Goal: Task Accomplishment & Management: Manage account settings

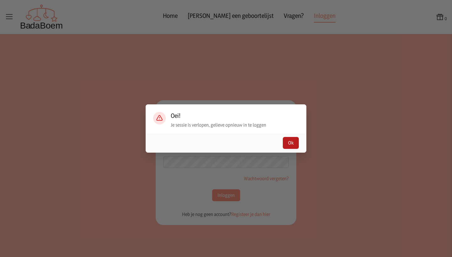
click at [288, 144] on button "Ok" at bounding box center [291, 143] width 16 height 12
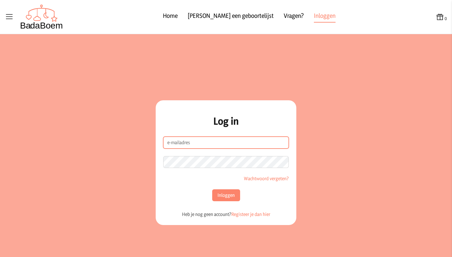
drag, startPoint x: 261, startPoint y: 145, endPoint x: 273, endPoint y: 153, distance: 14.6
click at [261, 145] on input "e-mailadres" at bounding box center [226, 143] width 126 height 12
type input "[EMAIL_ADDRESS][DOMAIN_NAME]"
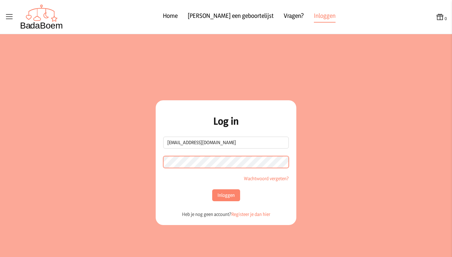
click at [223, 196] on button "Inloggen" at bounding box center [226, 196] width 28 height 12
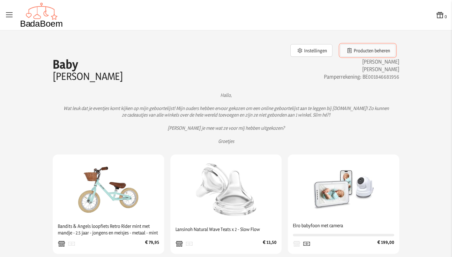
click at [367, 52] on button "Producten beheren" at bounding box center [368, 50] width 56 height 13
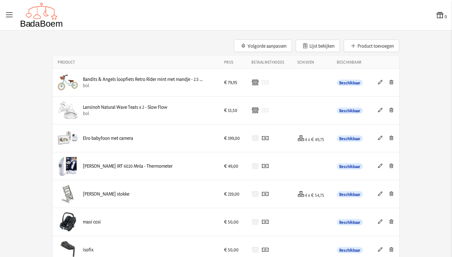
scroll to position [21, 0]
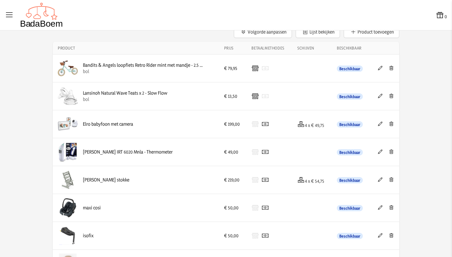
click at [379, 152] on icon at bounding box center [380, 152] width 6 height 4
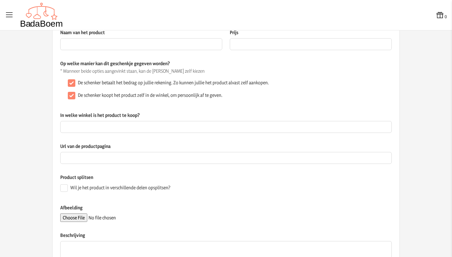
type input "[PERSON_NAME] IRT 6020 Mnla - Thermometer"
type input "49"
checkbox input "false"
type textarea "oorthermometer"
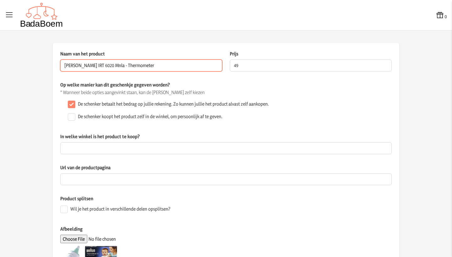
click at [139, 66] on input "[PERSON_NAME] IRT 6020 Mnla - Thermometer" at bounding box center [141, 66] width 162 height 12
type input "Braun - Oorthermometer"
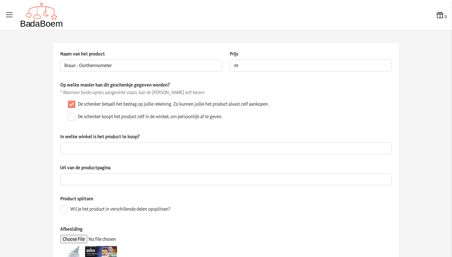
click at [325, 117] on div "De schenker koopt het product zelf in de winkel, om persoonlijk af te geven." at bounding box center [228, 117] width 326 height 13
click at [236, 65] on input "49" at bounding box center [311, 66] width 162 height 12
type input "45.00"
click at [257, 88] on p "Op welke manier kan dit geschenkje gegeven worden?" at bounding box center [225, 85] width 331 height 7
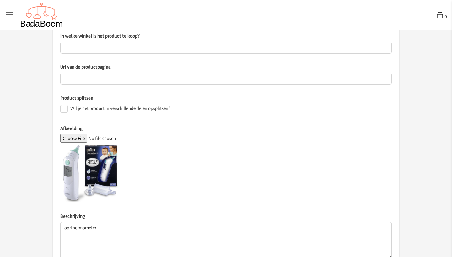
scroll to position [144, 0]
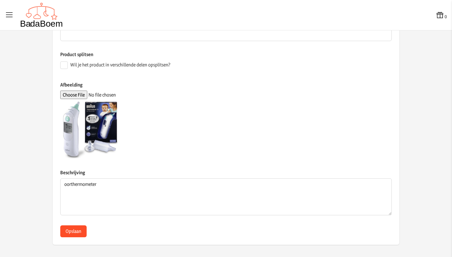
click at [72, 229] on button "Opslaan" at bounding box center [73, 232] width 26 height 12
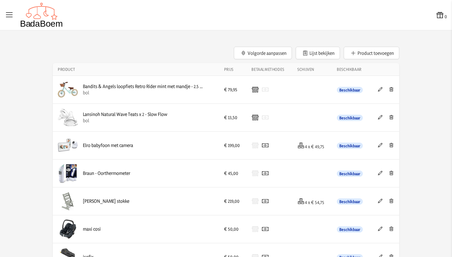
click at [378, 90] on icon at bounding box center [380, 89] width 6 height 4
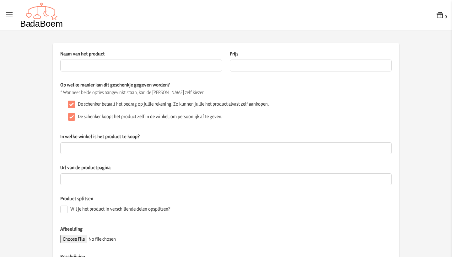
type input "Bandits & Angels loopfiets Retro Rider mint met mandje - 2.5 jaar - jongens en …"
type input "79.95"
checkbox input "false"
type input "bol"
type input "[URL][DOMAIN_NAME]"
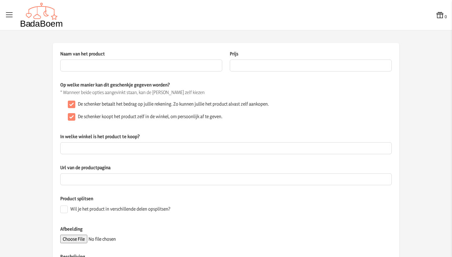
type textarea "De Retro Rider mint is een prachtige aanwinst en populair bij veel kinderen. He…"
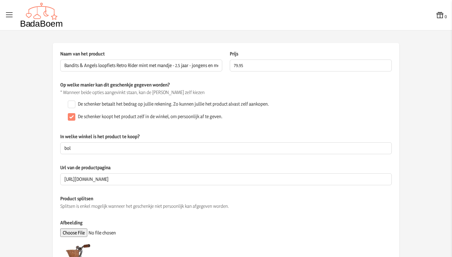
drag, startPoint x: 105, startPoint y: 106, endPoint x: 87, endPoint y: 110, distance: 18.0
click at [105, 106] on label "De schenker betaalt het bedrag op jullie rekening. Zo kunnen jullie het product…" at bounding box center [173, 104] width 191 height 6
click at [75, 106] on input "De schenker betaalt het bedrag op jullie rekening. Zo kunnen jullie het product…" at bounding box center [72, 105] width 8 height 8
checkbox input "true"
click at [69, 117] on input "De schenker koopt het product zelf in de winkel, om persoonlijk af te geven." at bounding box center [72, 117] width 8 height 8
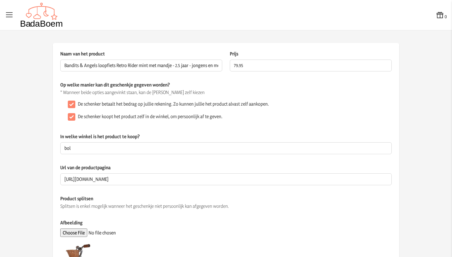
checkbox input "false"
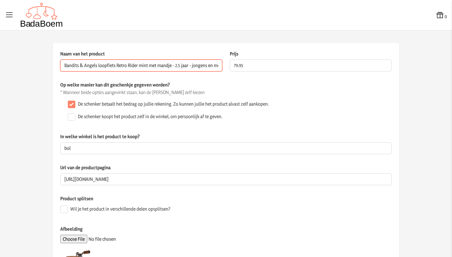
drag, startPoint x: 217, startPoint y: 65, endPoint x: 38, endPoint y: 67, distance: 178.6
click at [38, 67] on app-product-detail "Naam van het product Bandits & Angels loopfiets Retro Rider mint met mandje - 2…" at bounding box center [226, 216] width 452 height 347
type input "eisjes - metaal - mint"
drag, startPoint x: 103, startPoint y: 67, endPoint x: 34, endPoint y: 56, distance: 69.6
click at [34, 56] on app-product-detail "Naam van het product eisjes - metaal - mint Dit veld is verplicht Prijs 79.95 D…" at bounding box center [226, 216] width 452 height 347
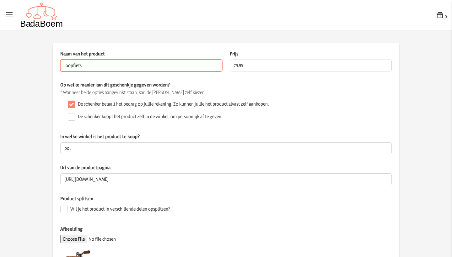
type input "loopfiets"
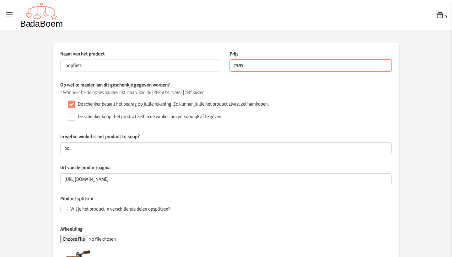
click at [253, 65] on input "79.95" at bounding box center [311, 66] width 162 height 12
type input "7"
type input "25.00"
click at [304, 94] on p "* Wanneer beide opties aangevinkt staan, kan de [PERSON_NAME] zelf kiezen" at bounding box center [225, 92] width 331 height 6
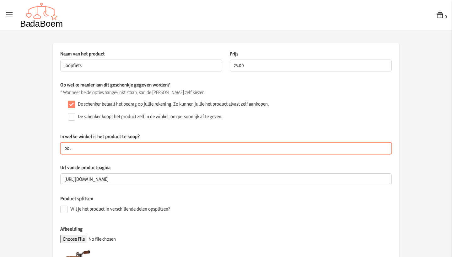
click at [250, 149] on input "bol" at bounding box center [225, 149] width 331 height 12
type input "b"
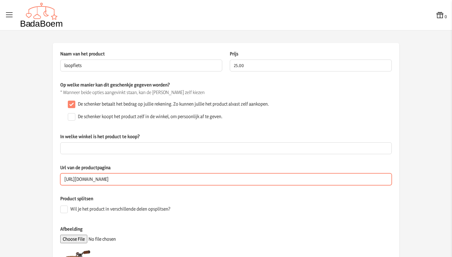
click at [275, 182] on input "[URL][DOMAIN_NAME]" at bounding box center [225, 180] width 331 height 12
drag, startPoint x: 272, startPoint y: 180, endPoint x: 62, endPoint y: 182, distance: 210.0
click at [62, 182] on input "[URL][DOMAIN_NAME]" at bounding box center [225, 180] width 331 height 12
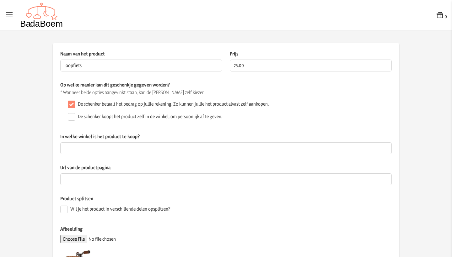
click at [106, 193] on div "Url van de productpagina" at bounding box center [225, 179] width 331 height 31
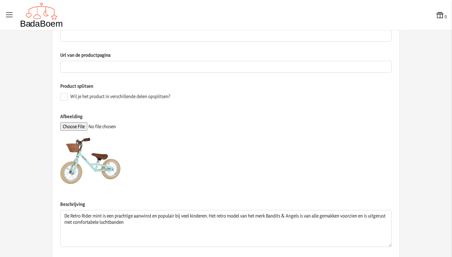
scroll to position [144, 0]
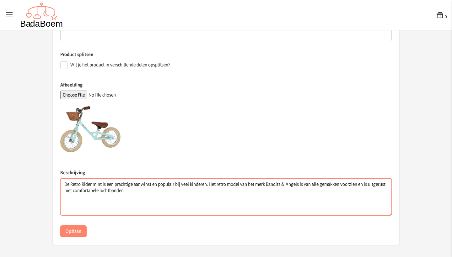
drag, startPoint x: 154, startPoint y: 194, endPoint x: 32, endPoint y: 184, distance: 121.9
click at [32, 184] on app-product-detail "Naam van het product loopfiets Dit veld is verplicht Prijs 25.00 De prijs van h…" at bounding box center [226, 72] width 452 height 347
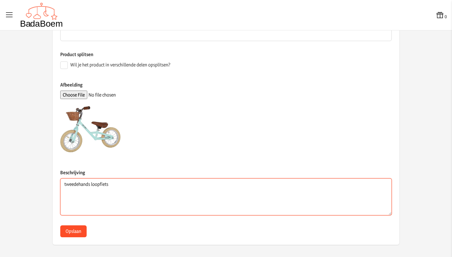
type textarea "tweedehands loopfiets"
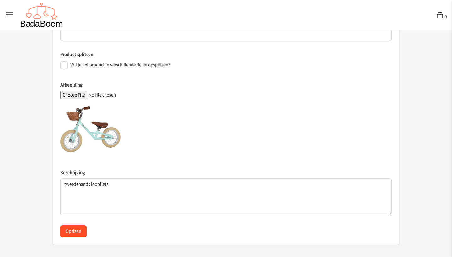
click at [76, 230] on button "Opslaan" at bounding box center [73, 232] width 26 height 12
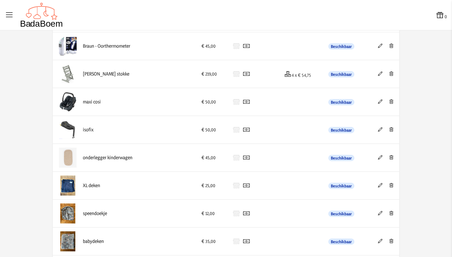
scroll to position [103, 0]
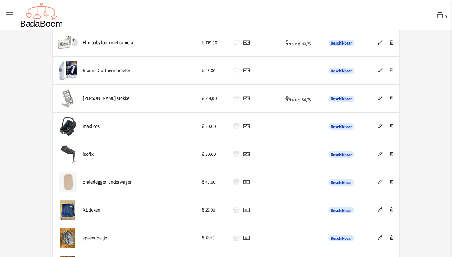
click at [378, 99] on icon at bounding box center [380, 98] width 6 height 4
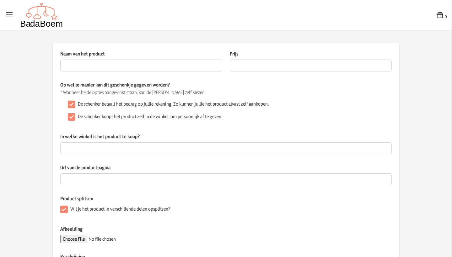
type input "[PERSON_NAME] stokke"
type input "219"
checkbox input "false"
checkbox input "true"
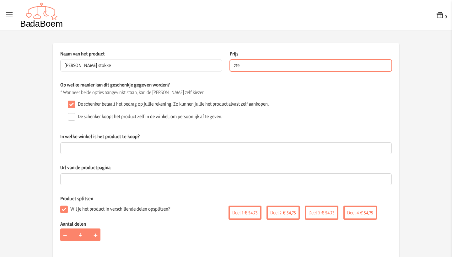
click at [247, 67] on input "219" at bounding box center [311, 66] width 162 height 12
type input "229.00"
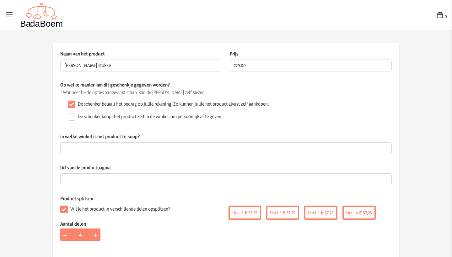
click at [425, 115] on app-product-detail "Naam van het product [PERSON_NAME] stokke Dit veld is verplicht Prijs 229.00 De…" at bounding box center [226, 234] width 452 height 382
click at [358, 110] on div "De schenker betaalt het bedrag op jullie rekening. Zo kunnen jullie het product…" at bounding box center [228, 104] width 326 height 13
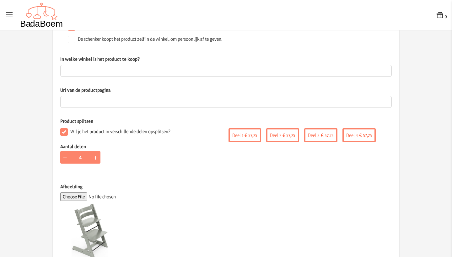
scroll to position [180, 0]
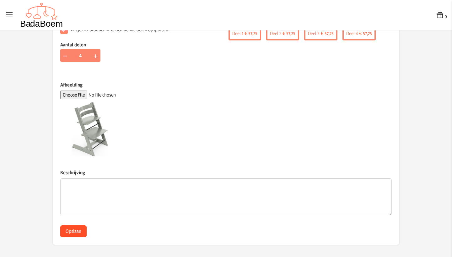
click at [63, 231] on button "Opslaan" at bounding box center [73, 232] width 26 height 12
